Goal: Find specific page/section

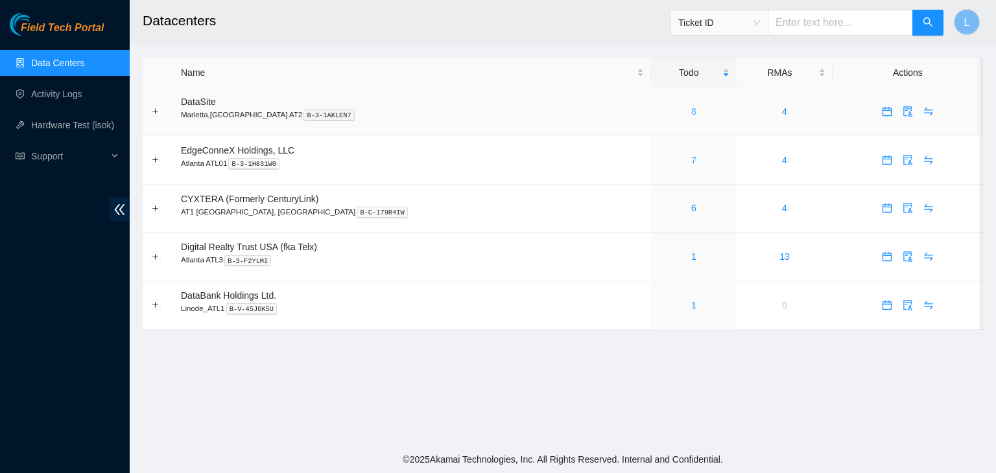
click at [691, 112] on link "8" at bounding box center [693, 111] width 5 height 10
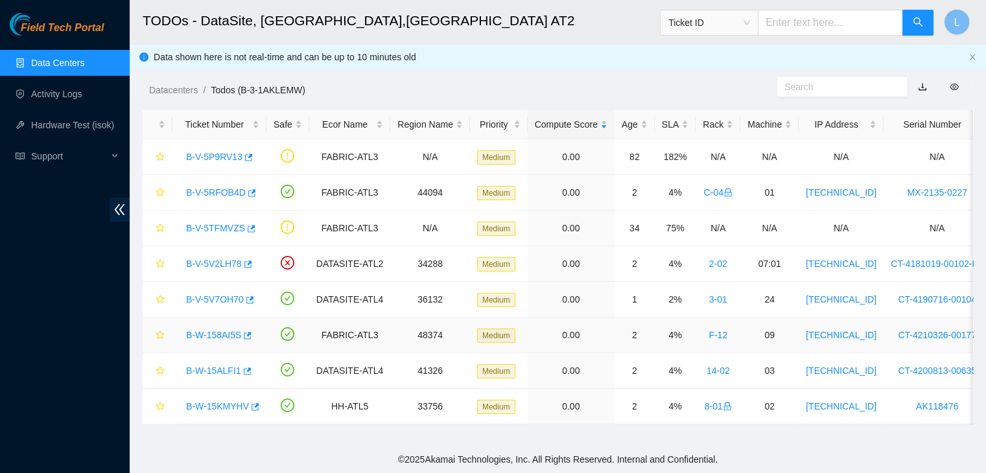
click at [218, 337] on link "B-W-158AI5S" at bounding box center [213, 335] width 55 height 10
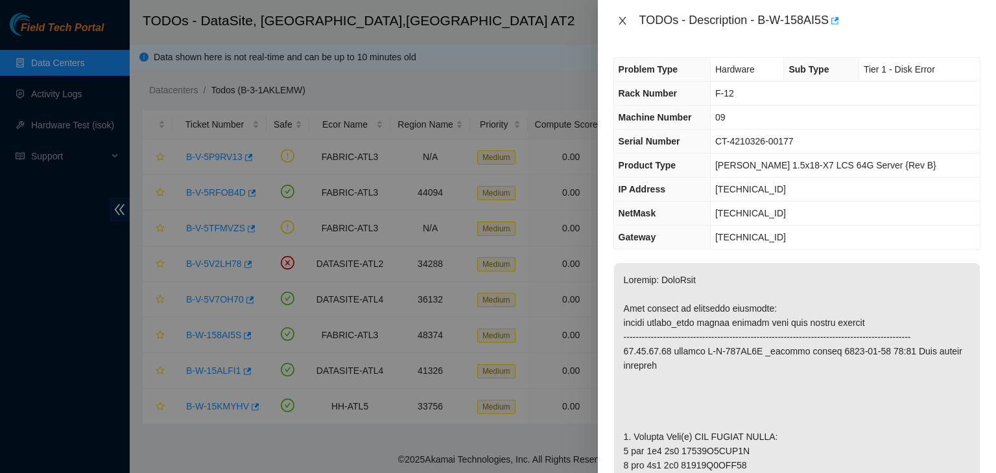
click at [626, 23] on icon "close" at bounding box center [622, 21] width 10 height 10
